Goal: Navigation & Orientation: Understand site structure

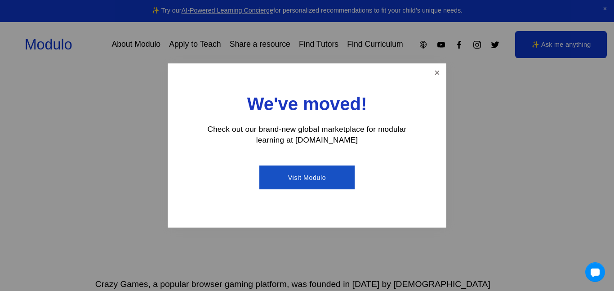
click at [433, 65] on link "Close" at bounding box center [437, 73] width 16 height 16
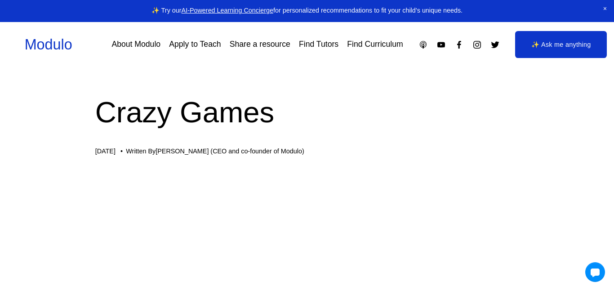
click at [195, 9] on link "AI-Powered Learning Concierge" at bounding box center [228, 10] width 92 height 7
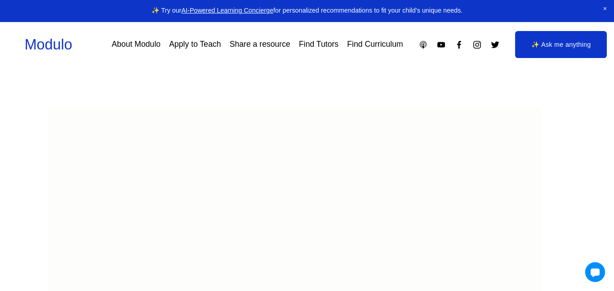
click at [363, 45] on link "Find Curriculum" at bounding box center [375, 45] width 56 height 16
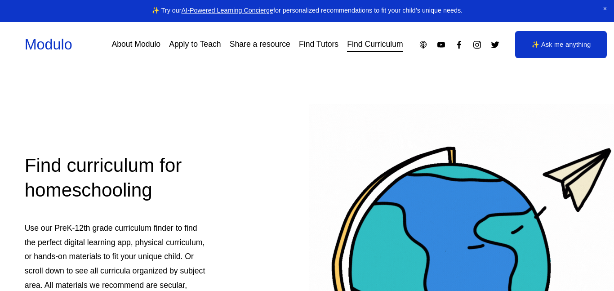
click at [325, 43] on link "Find Tutors" at bounding box center [319, 45] width 40 height 16
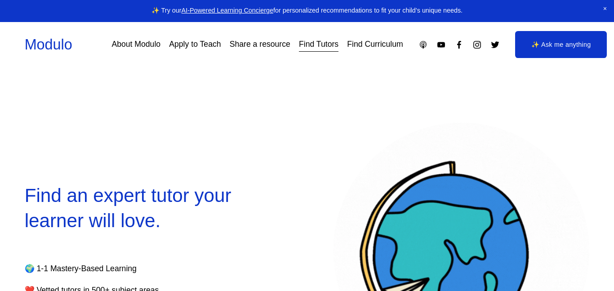
click at [138, 42] on link "About Modulo" at bounding box center [136, 45] width 49 height 16
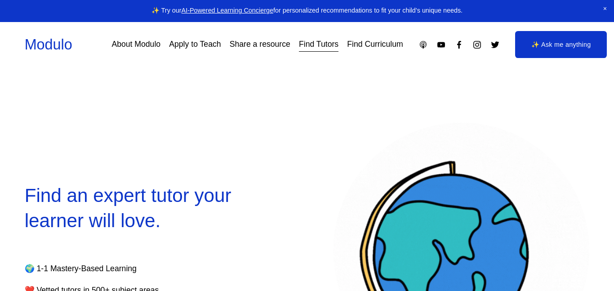
select select "**"
